Goal: Information Seeking & Learning: Learn about a topic

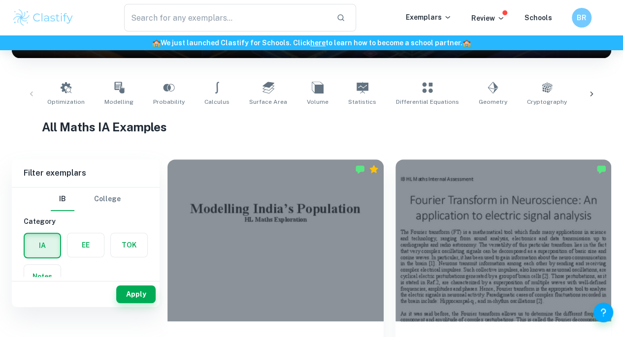
scroll to position [197, 0]
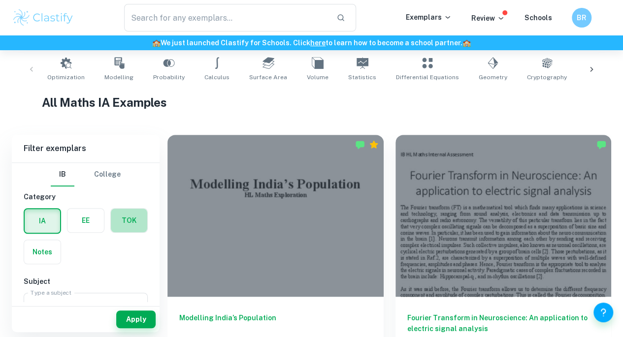
click at [132, 217] on label "button" at bounding box center [129, 221] width 36 height 24
click at [0, 0] on input "radio" at bounding box center [0, 0] width 0 height 0
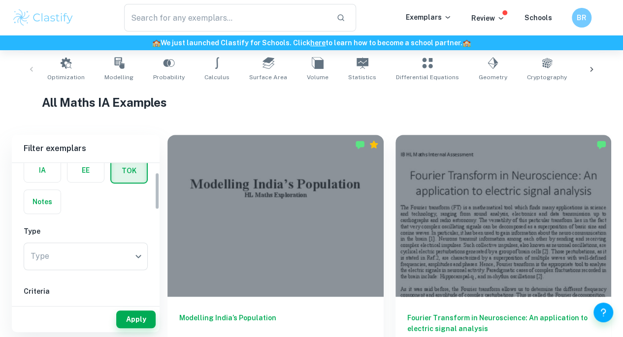
scroll to position [98, 0]
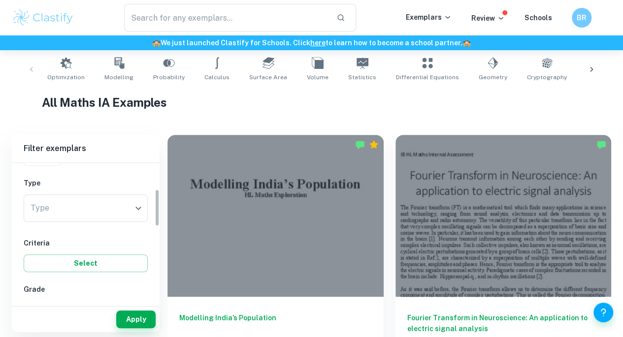
click at [92, 191] on body "We value your privacy We use cookies to enhance your browsing experience, serve…" at bounding box center [311, 21] width 623 height 337
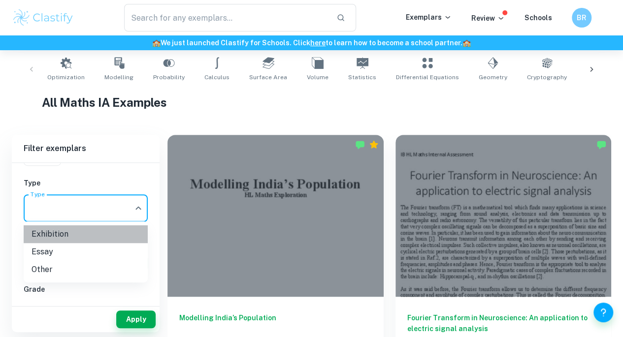
click at [91, 235] on li "Exhibition" at bounding box center [86, 234] width 124 height 18
type input "Exhibition"
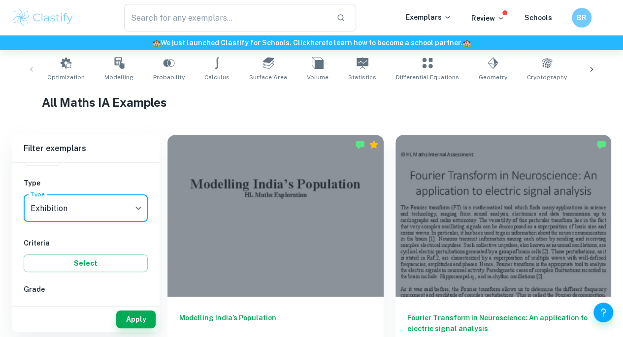
click at [92, 261] on button "Select" at bounding box center [86, 264] width 124 height 18
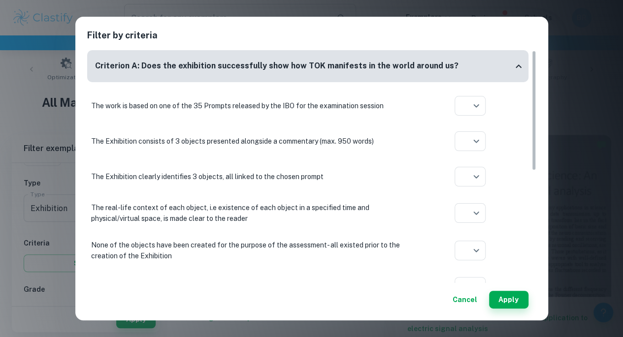
click at [465, 303] on button "Cancel" at bounding box center [464, 300] width 32 height 18
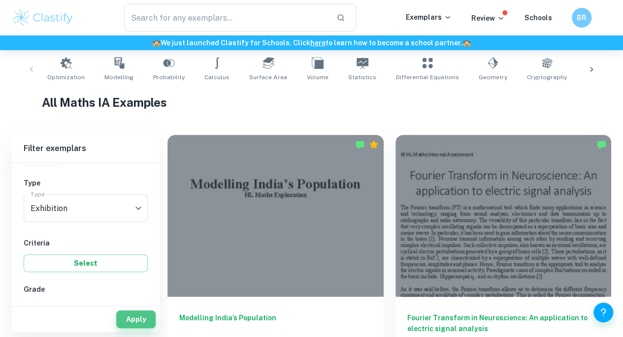
click at [136, 320] on button "Apply" at bounding box center [135, 320] width 39 height 18
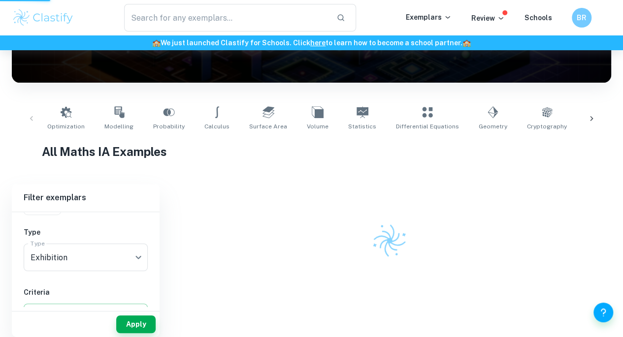
scroll to position [142, 0]
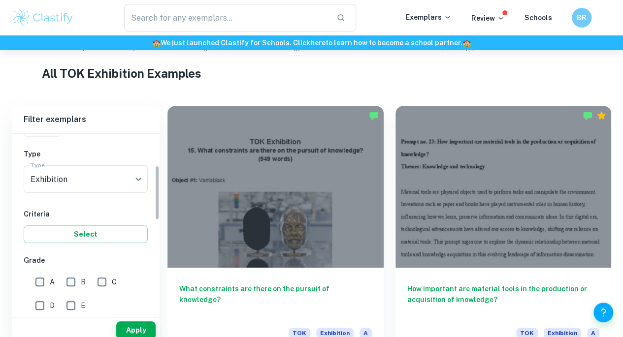
scroll to position [246, 0]
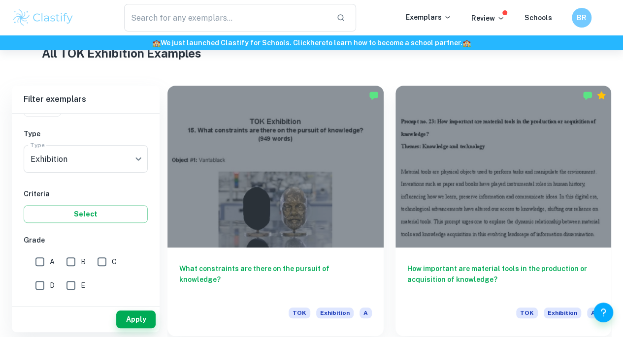
click at [291, 248] on div "What constraints are there on the pursuit of knowledge? TOK Exhibition A" at bounding box center [275, 292] width 216 height 89
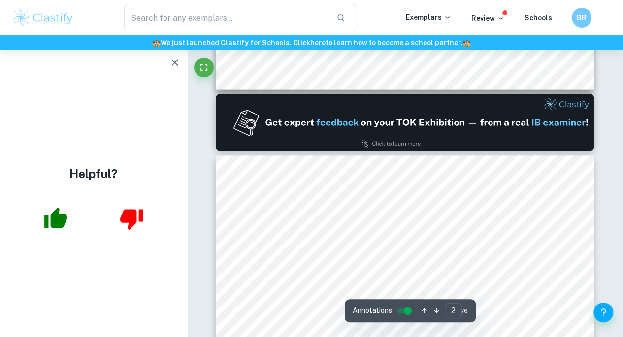
scroll to position [542, 0]
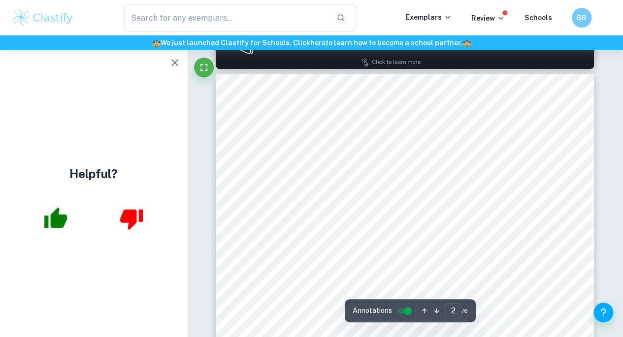
drag, startPoint x: 510, startPoint y: 162, endPoint x: 290, endPoint y: 117, distance: 223.8
click at [290, 117] on div "Overall, this object relates to the prompt because it demonstrates how gatekeep…" at bounding box center [405, 318] width 378 height 489
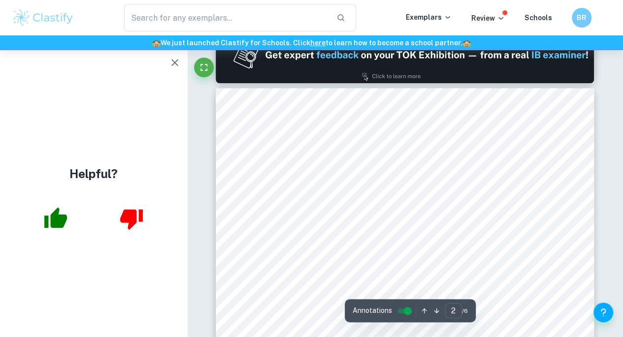
type input "1"
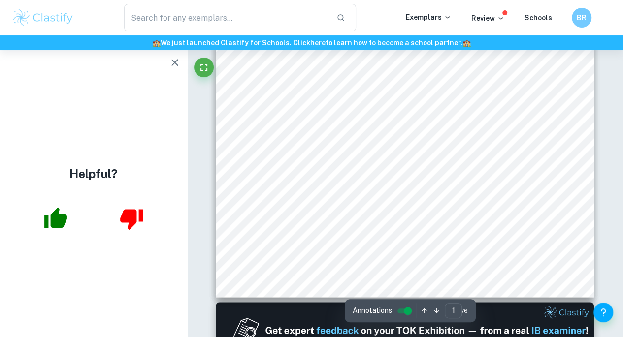
scroll to position [246, 0]
